Goal: Transaction & Acquisition: Purchase product/service

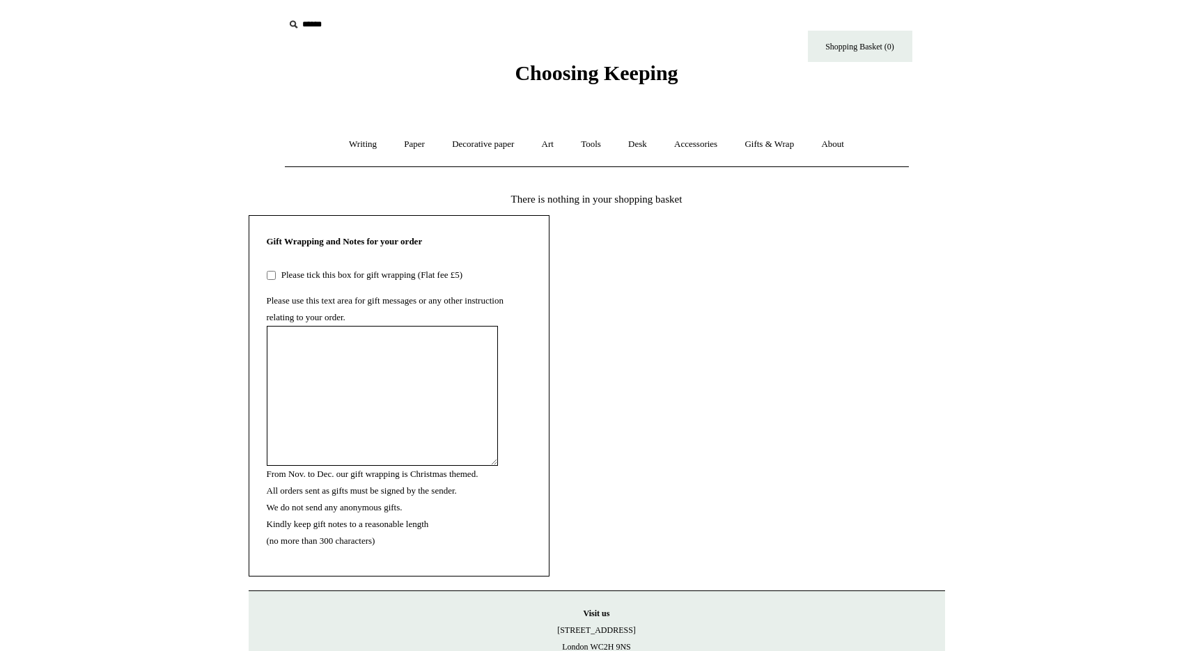
click at [548, 71] on span "Choosing Keeping" at bounding box center [596, 72] width 163 height 23
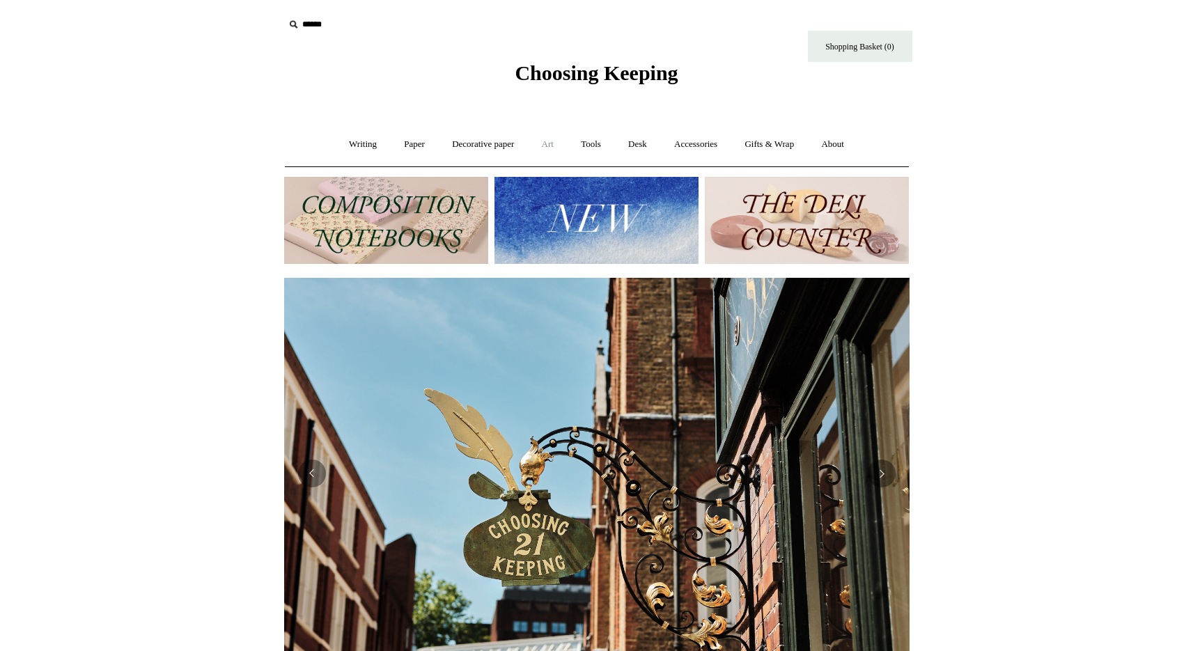
click at [551, 143] on link "Art +" at bounding box center [547, 144] width 37 height 37
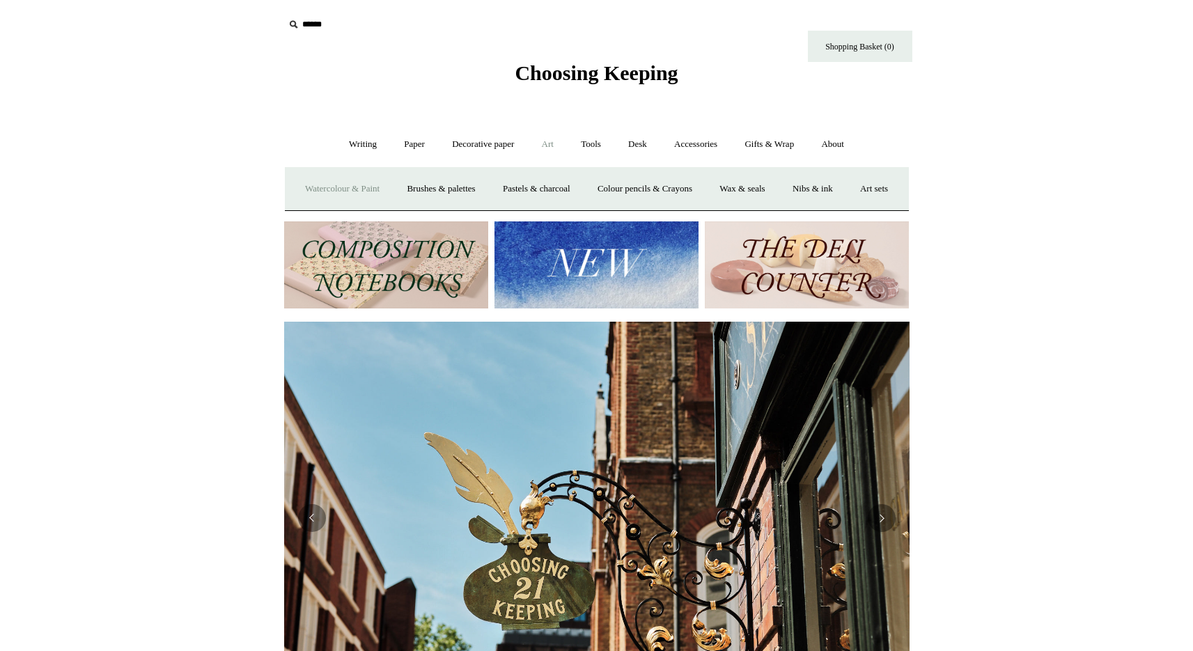
click at [357, 189] on link "Watercolour & Paint" at bounding box center [342, 189] width 100 height 37
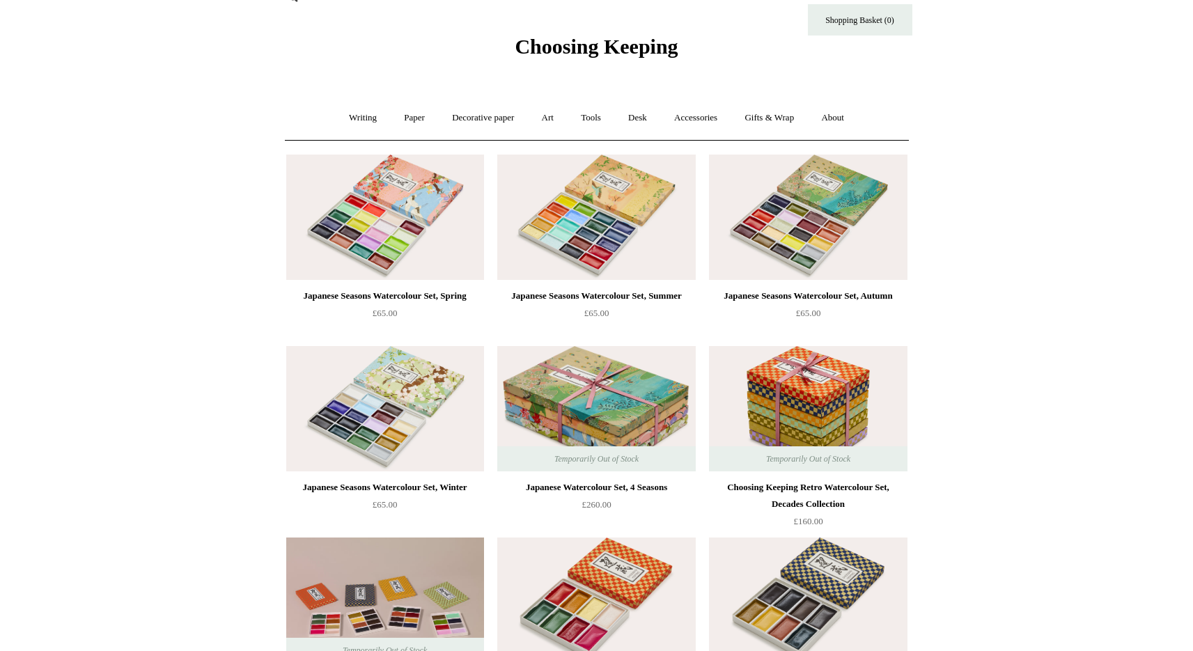
scroll to position [46, 0]
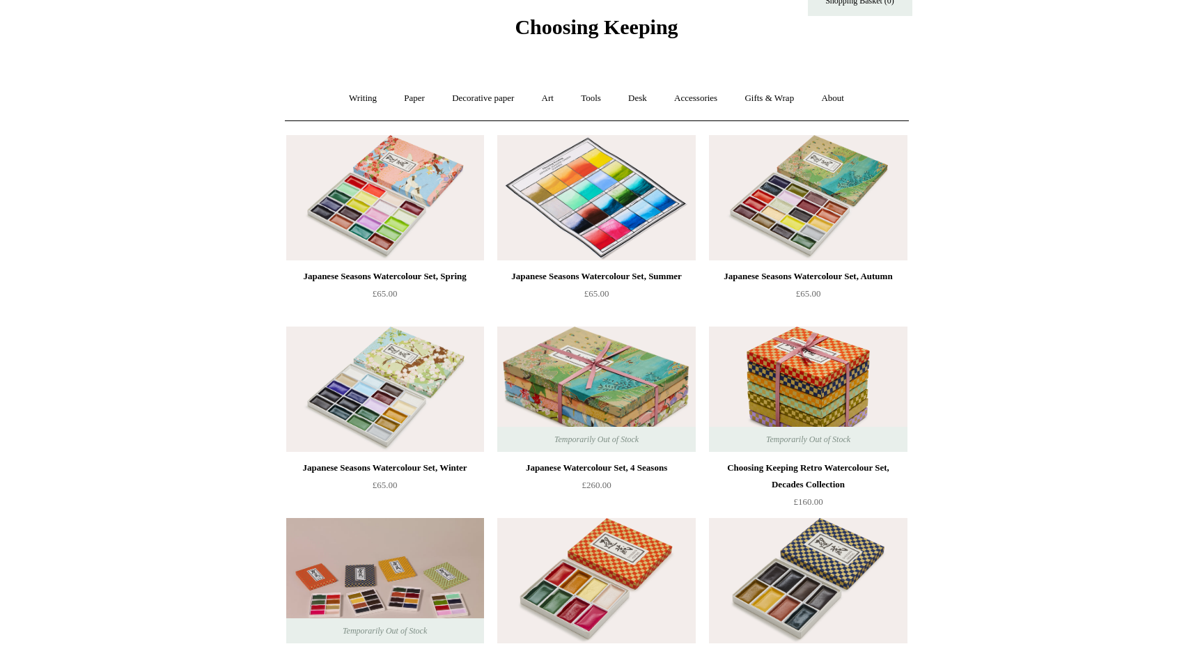
click at [620, 198] on img at bounding box center [596, 197] width 198 height 125
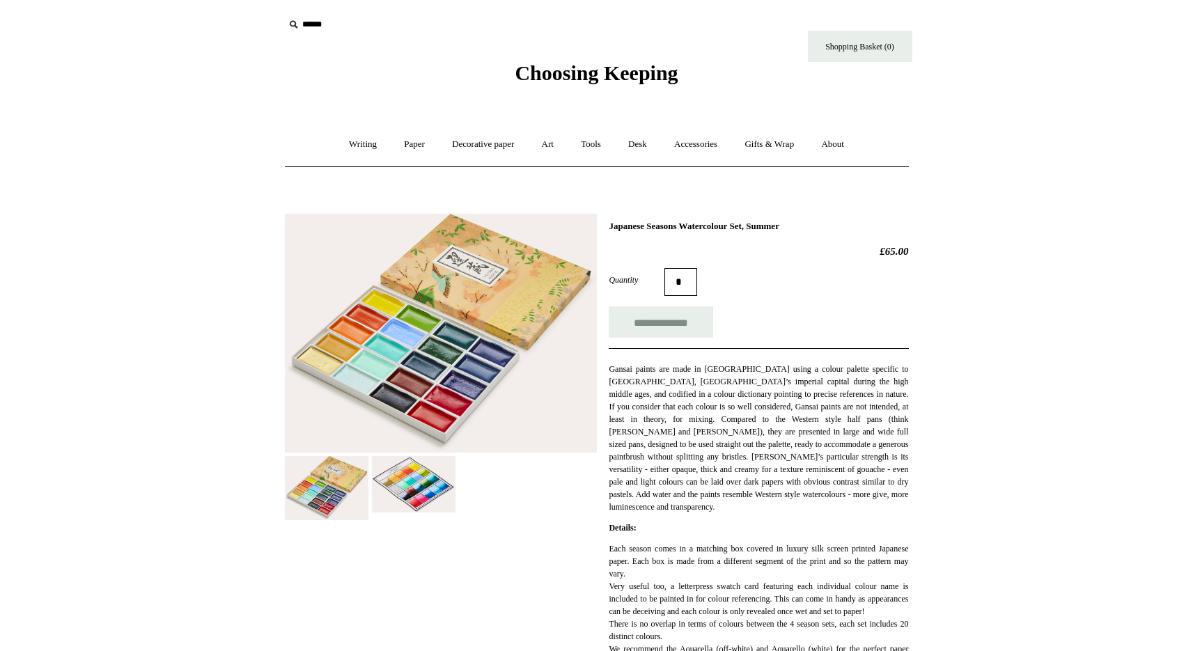
click at [428, 498] on img at bounding box center [414, 484] width 84 height 56
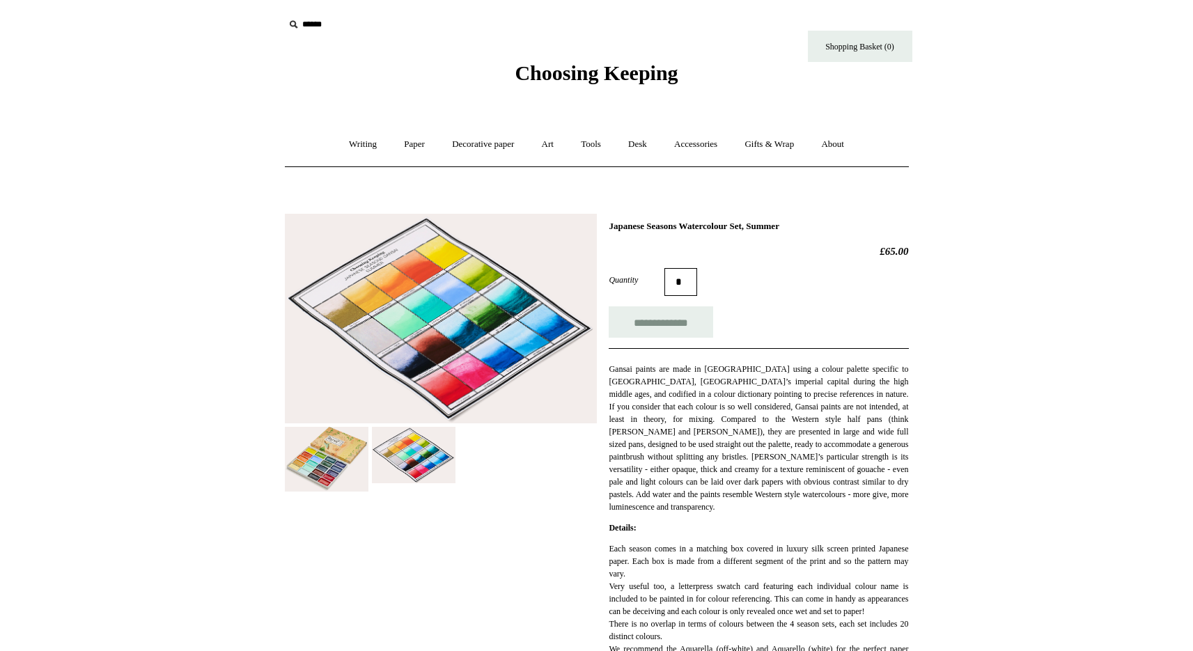
click at [333, 469] on img at bounding box center [327, 459] width 84 height 64
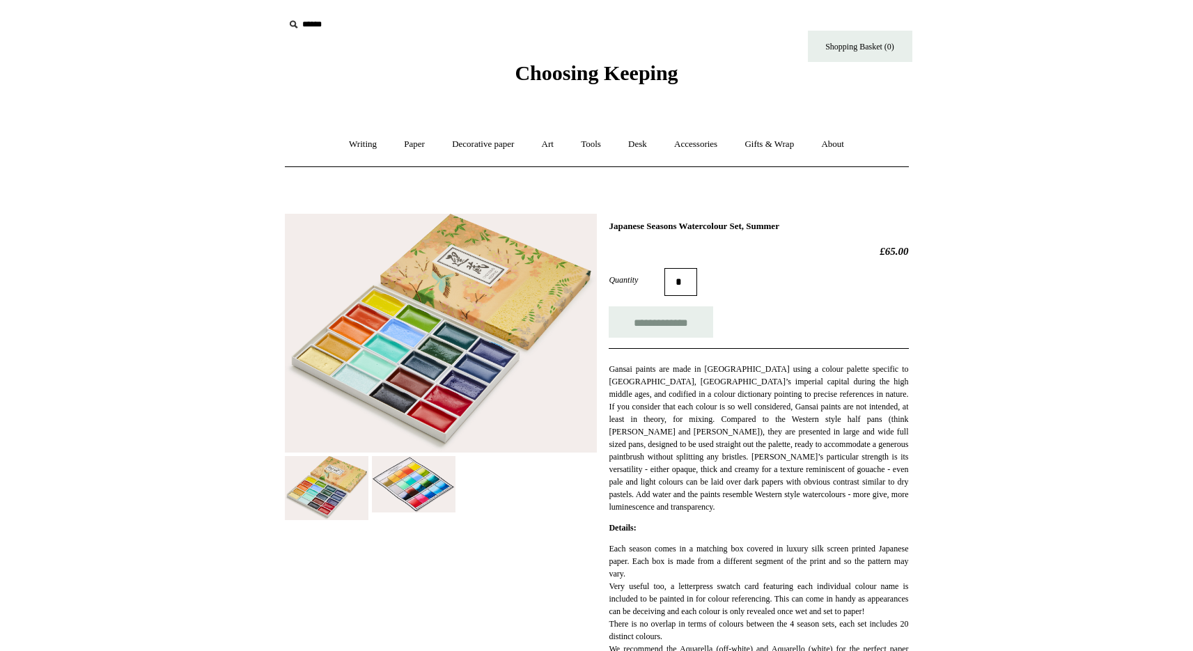
click at [325, 361] on img at bounding box center [441, 334] width 312 height 240
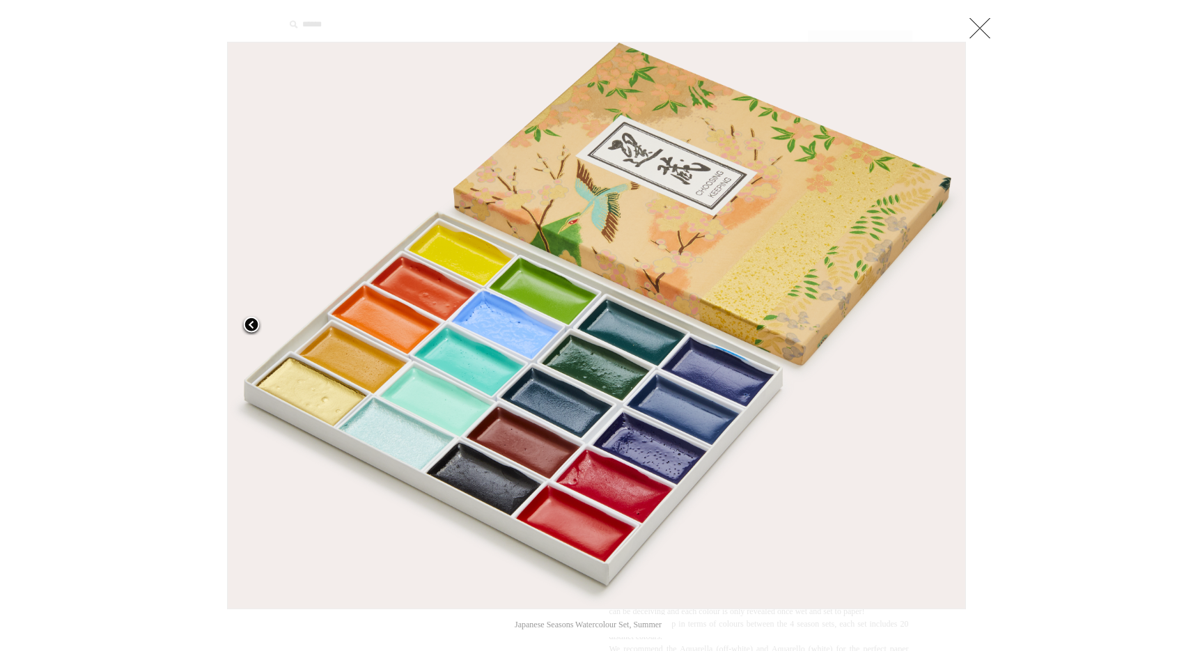
click at [252, 325] on span at bounding box center [251, 325] width 21 height 21
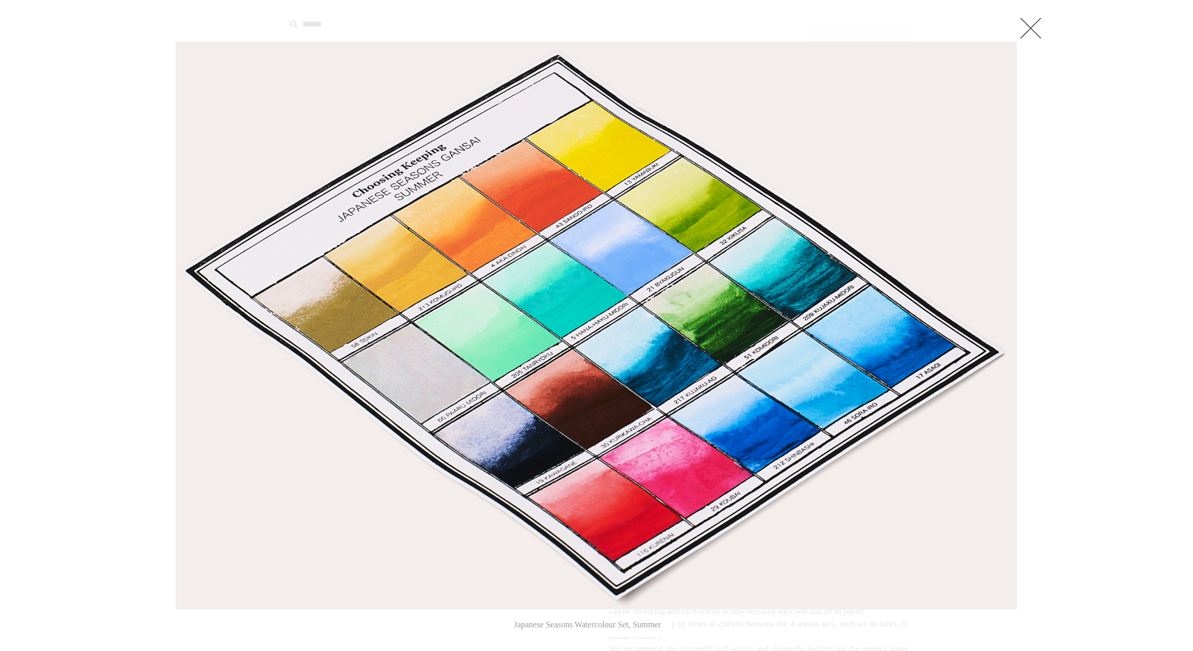
click at [1032, 31] on link at bounding box center [1031, 28] width 28 height 28
